Goal: Transaction & Acquisition: Book appointment/travel/reservation

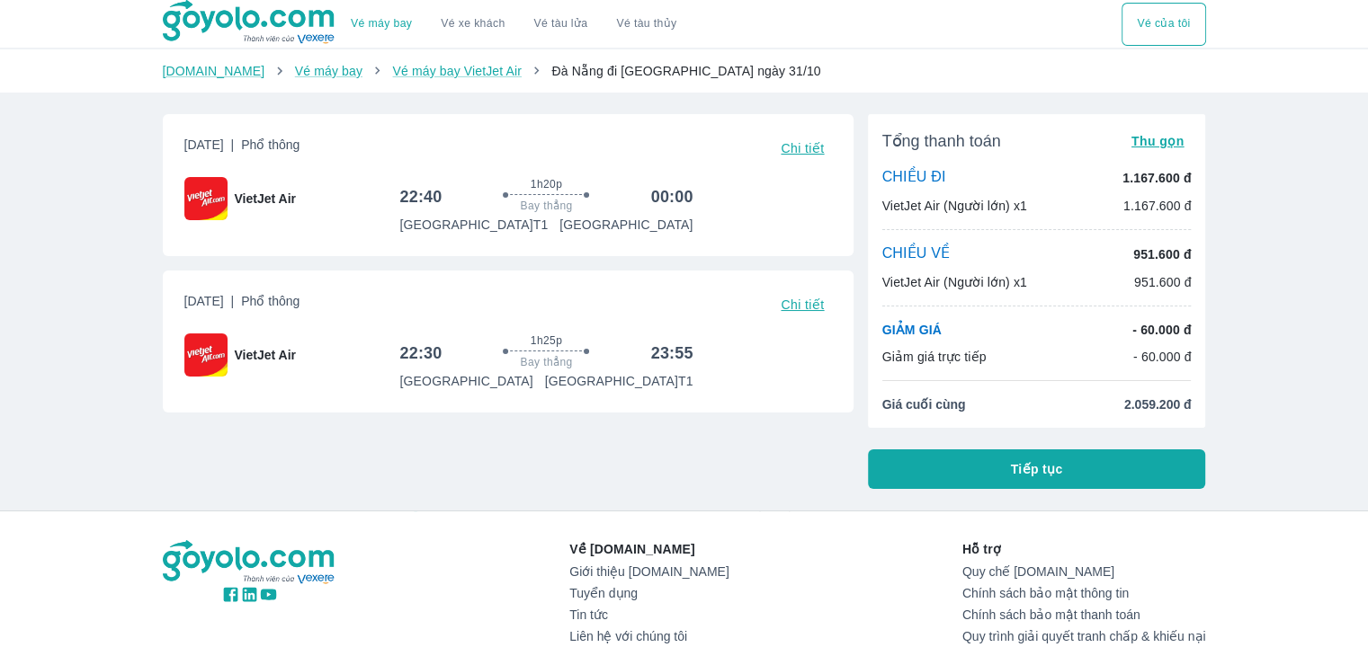
click at [806, 311] on span "Chi tiết" at bounding box center [801, 305] width 43 height 14
